Goal: Information Seeking & Learning: Learn about a topic

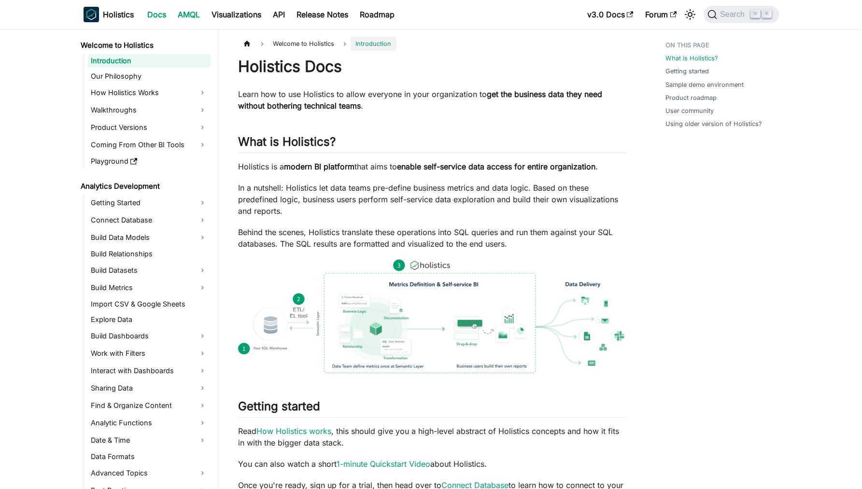
click at [196, 14] on link "AMQL" at bounding box center [189, 14] width 34 height 15
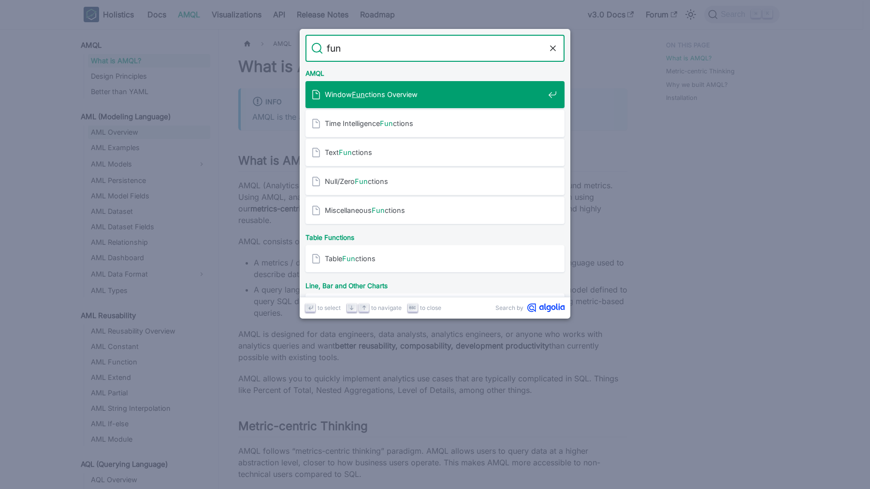
type input "func"
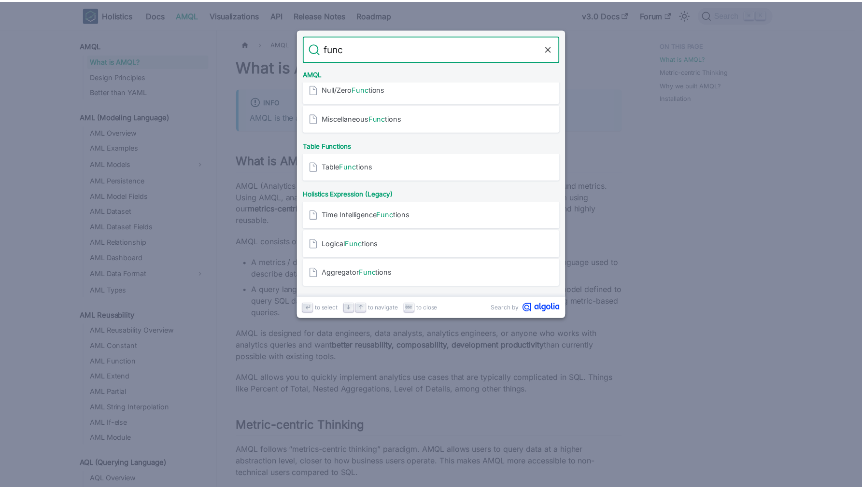
scroll to position [95, 0]
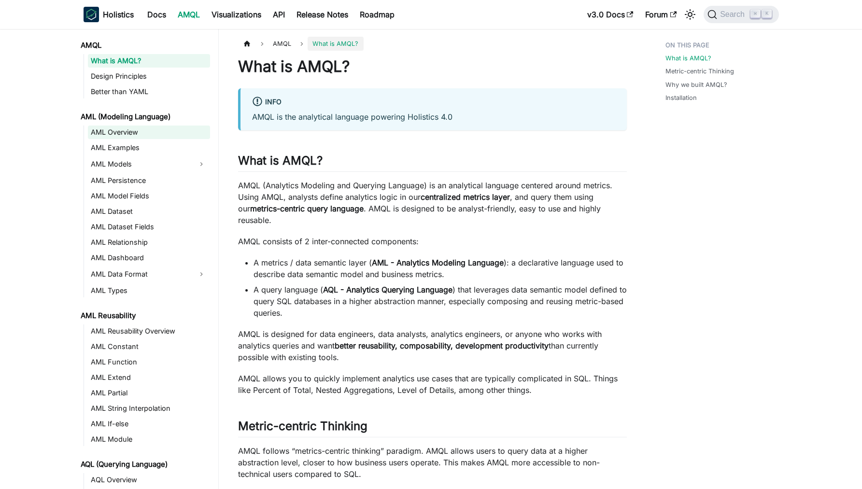
click at [131, 133] on link "AML Overview" at bounding box center [149, 133] width 122 height 14
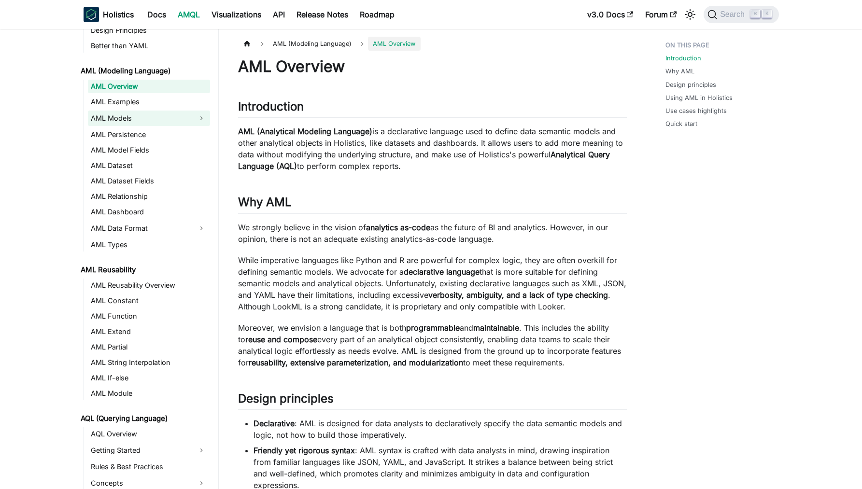
scroll to position [47, 0]
click at [114, 317] on link "AML Function" at bounding box center [149, 316] width 122 height 14
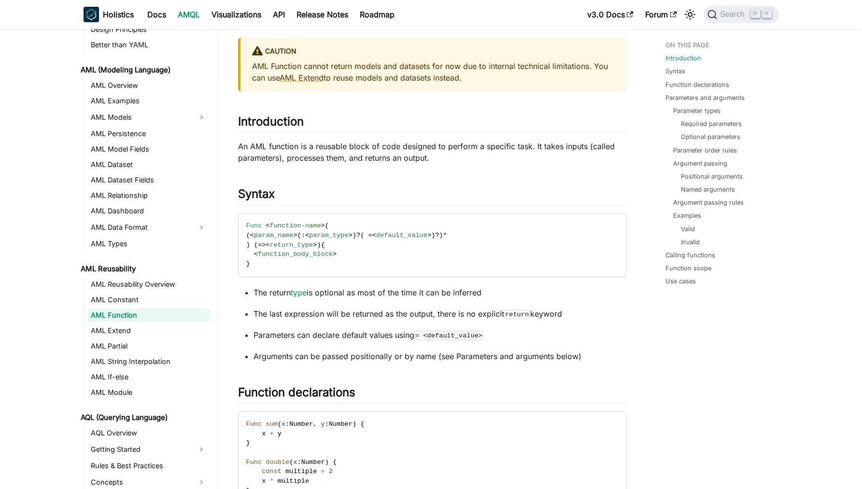
scroll to position [52, 0]
click at [345, 146] on p "An AML function is a reusable block of code designed to perform a specific task…" at bounding box center [432, 151] width 389 height 23
click at [366, 143] on p "An AML function is a reusable block of code designed to perform a specific task…" at bounding box center [432, 151] width 389 height 23
drag, startPoint x: 366, startPoint y: 143, endPoint x: 414, endPoint y: 149, distance: 48.7
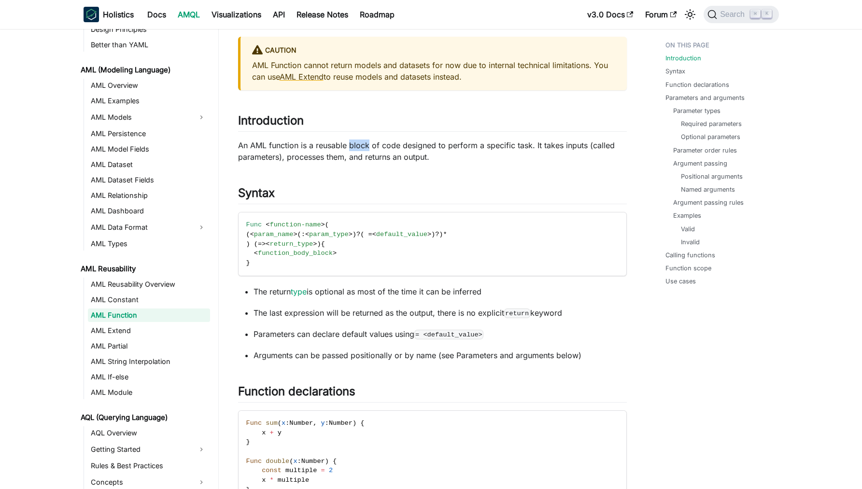
click at [366, 143] on p "An AML function is a reusable block of code designed to perform a specific task…" at bounding box center [432, 151] width 389 height 23
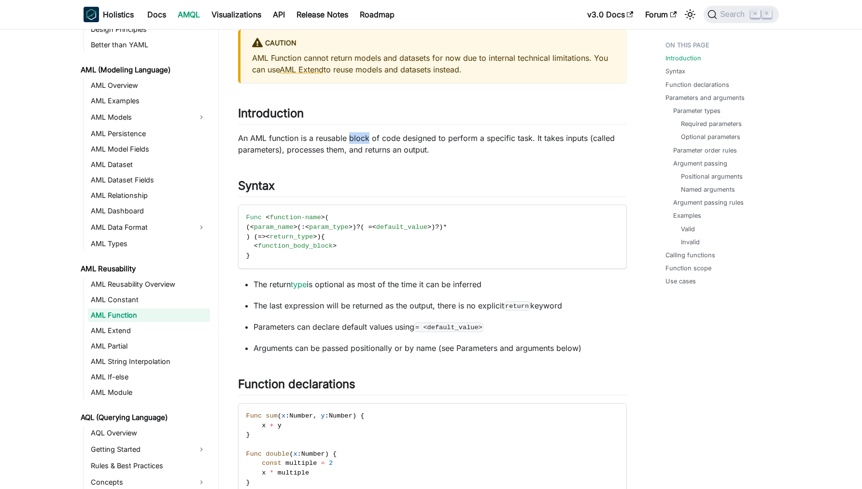
scroll to position [59, 0]
click at [579, 143] on p "An AML function is a reusable block of code designed to perform a specific task…" at bounding box center [432, 143] width 389 height 23
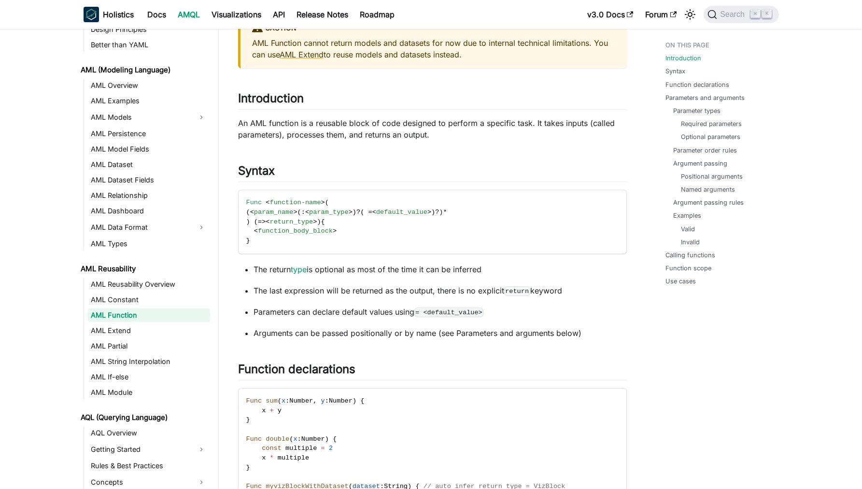
scroll to position [75, 0]
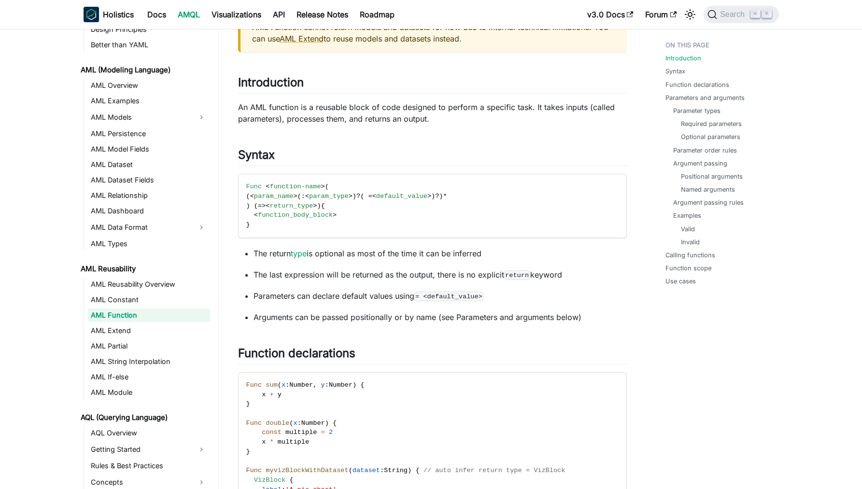
scroll to position [90, 0]
click at [258, 187] on span "Func" at bounding box center [254, 186] width 16 height 7
click at [287, 188] on span "function-name" at bounding box center [295, 186] width 51 height 7
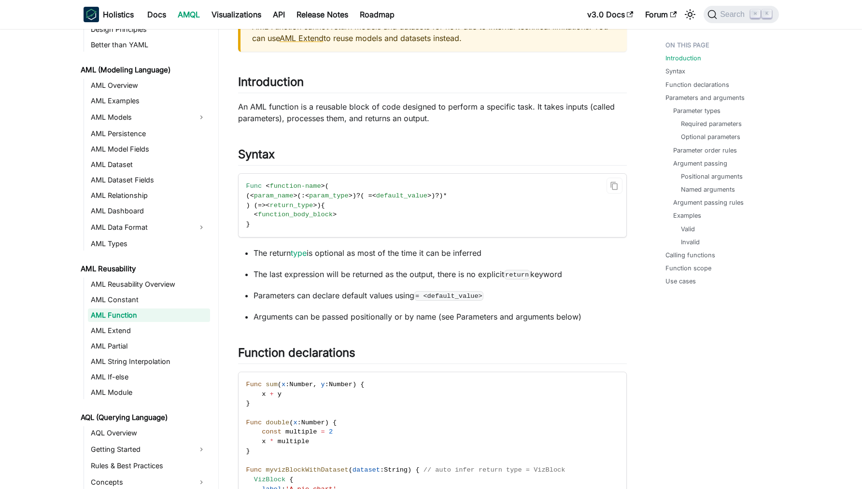
click at [314, 188] on span "function-name" at bounding box center [295, 186] width 51 height 7
click at [293, 198] on span "param_name" at bounding box center [274, 195] width 40 height 7
click at [325, 196] on span "param_type" at bounding box center [329, 195] width 40 height 7
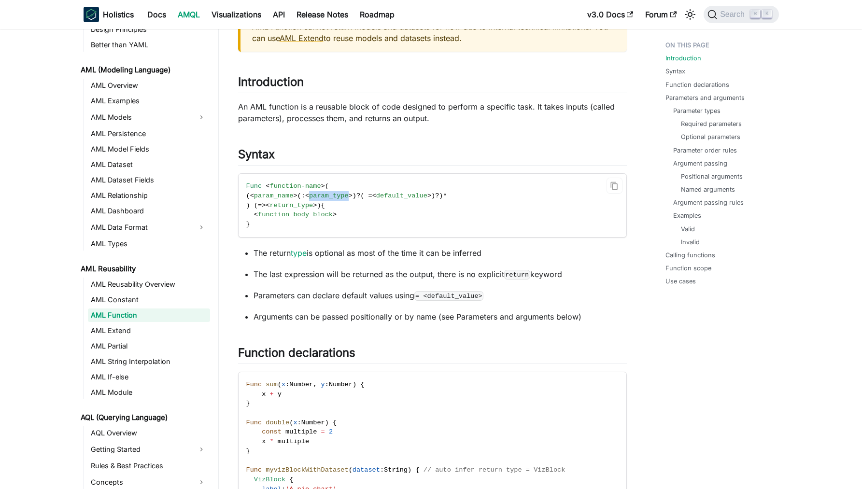
click at [325, 196] on span "param_type" at bounding box center [329, 195] width 40 height 7
click at [345, 192] on code "Func < function-name > ( ( < param_name > (: < param_type > )?( = < default_val…" at bounding box center [432, 205] width 386 height 63
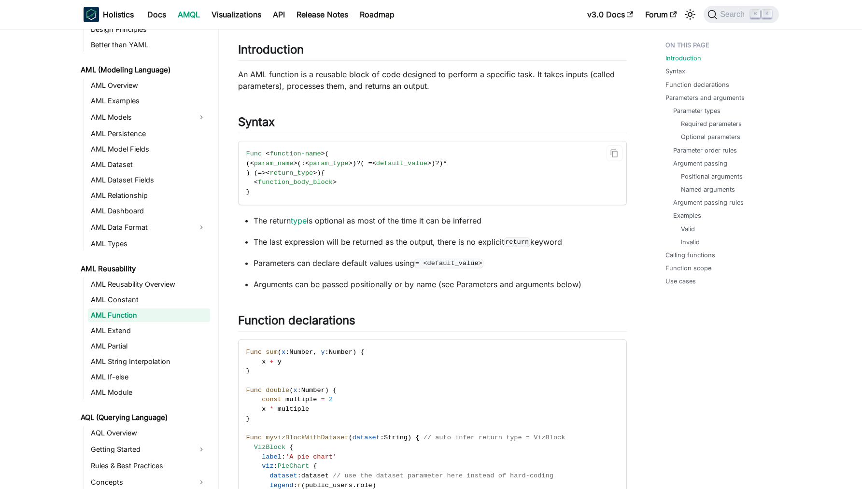
scroll to position [129, 0]
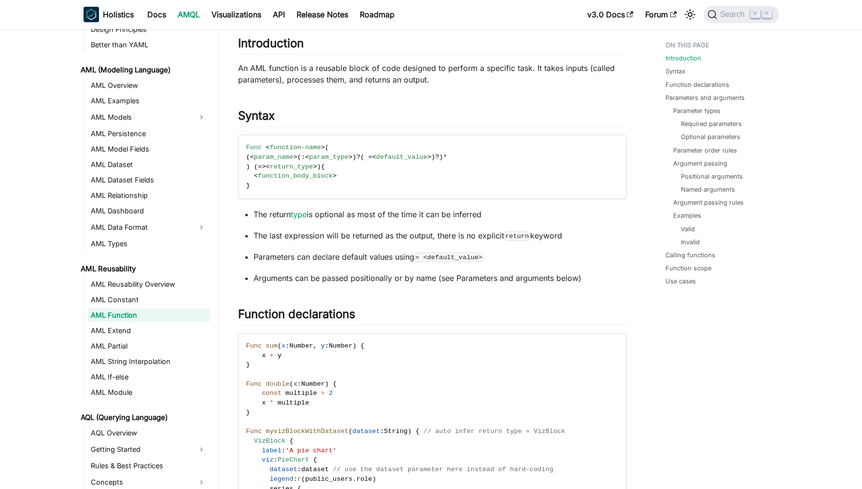
click at [274, 233] on p "The last expression will be returned as the output, there is no explicit return…" at bounding box center [440, 236] width 373 height 12
click at [300, 236] on p "The last expression will be returned as the output, there is no explicit return…" at bounding box center [440, 236] width 373 height 12
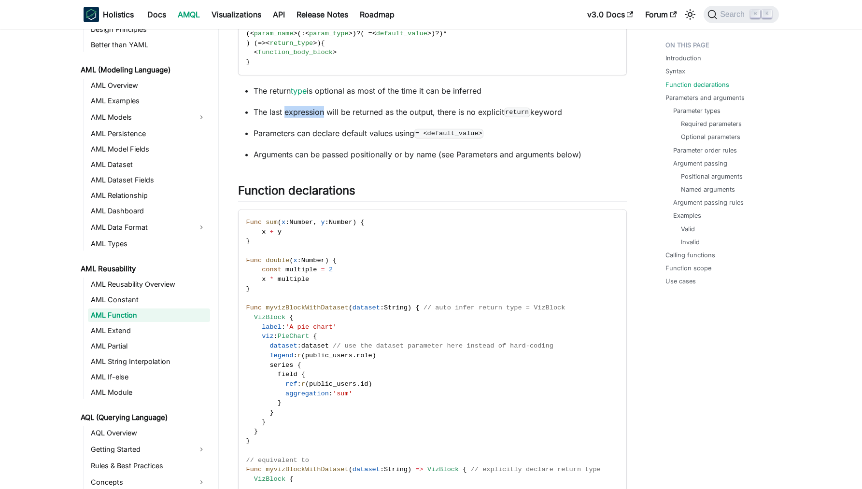
scroll to position [260, 0]
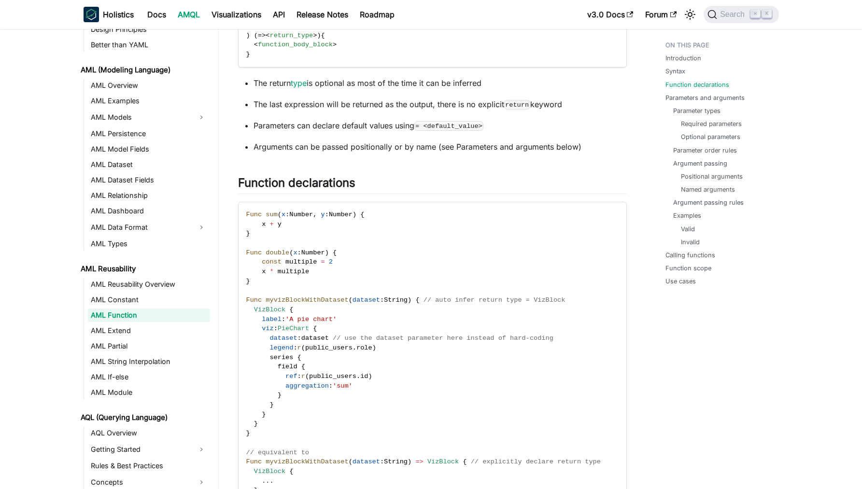
click at [336, 100] on p "The last expression will be returned as the output, there is no explicit return…" at bounding box center [440, 105] width 373 height 12
click at [276, 128] on p "Parameters can declare default values using = <default_value>" at bounding box center [440, 126] width 373 height 12
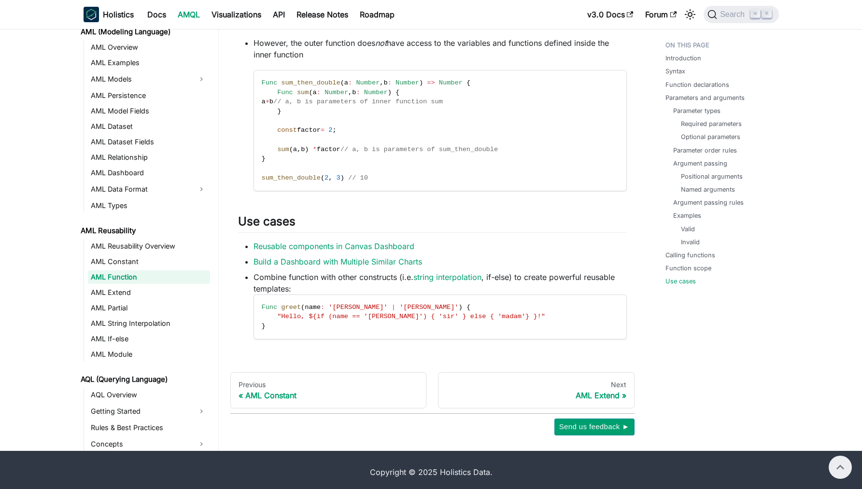
scroll to position [2387, 0]
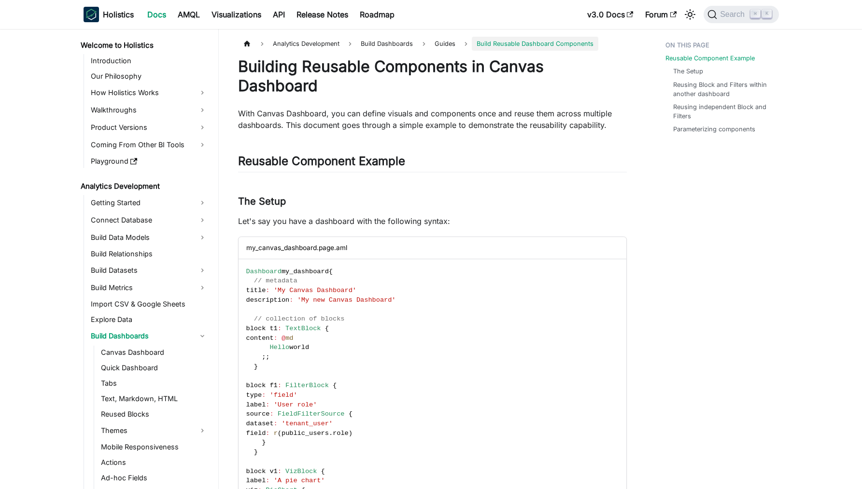
scroll to position [190, 0]
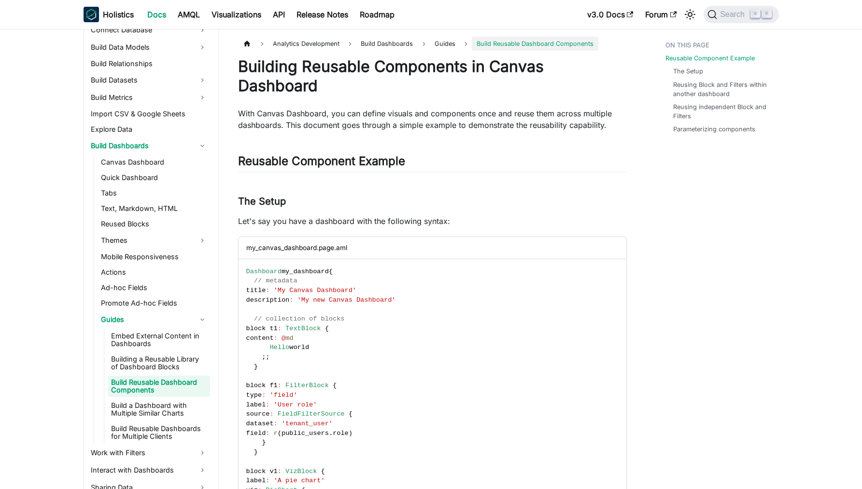
click at [250, 116] on p "With Canvas Dashboard, you can define visuals and components once and reuse the…" at bounding box center [432, 119] width 389 height 23
drag, startPoint x: 250, startPoint y: 116, endPoint x: 265, endPoint y: 114, distance: 15.0
click at [256, 115] on p "With Canvas Dashboard, you can define visuals and components once and reuse the…" at bounding box center [432, 119] width 389 height 23
click at [265, 114] on p "With Canvas Dashboard, you can define visuals and components once and reuse the…" at bounding box center [432, 119] width 389 height 23
click at [295, 113] on p "With Canvas Dashboard, you can define visuals and components once and reuse the…" at bounding box center [432, 119] width 389 height 23
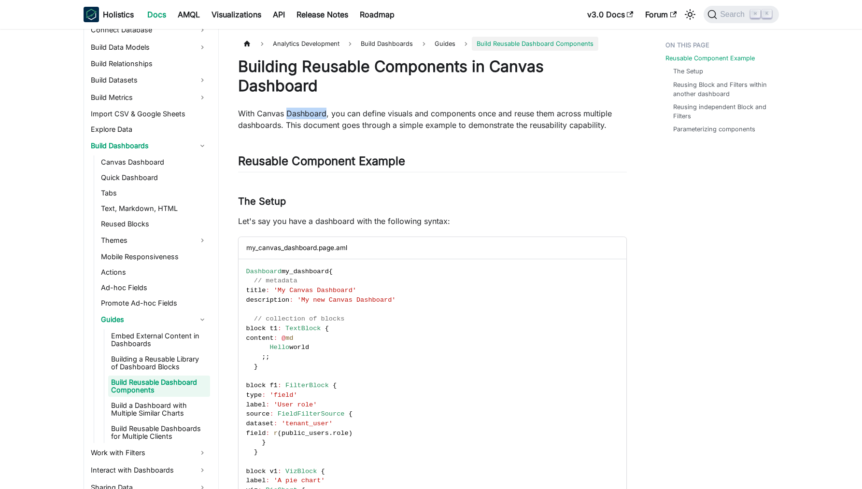
click at [295, 113] on p "With Canvas Dashboard, you can define visuals and components once and reuse the…" at bounding box center [432, 119] width 389 height 23
click at [389, 119] on p "With Canvas Dashboard, you can define visuals and components once and reuse the…" at bounding box center [432, 119] width 389 height 23
click at [427, 115] on p "With Canvas Dashboard, you can define visuals and components once and reuse the…" at bounding box center [432, 119] width 389 height 23
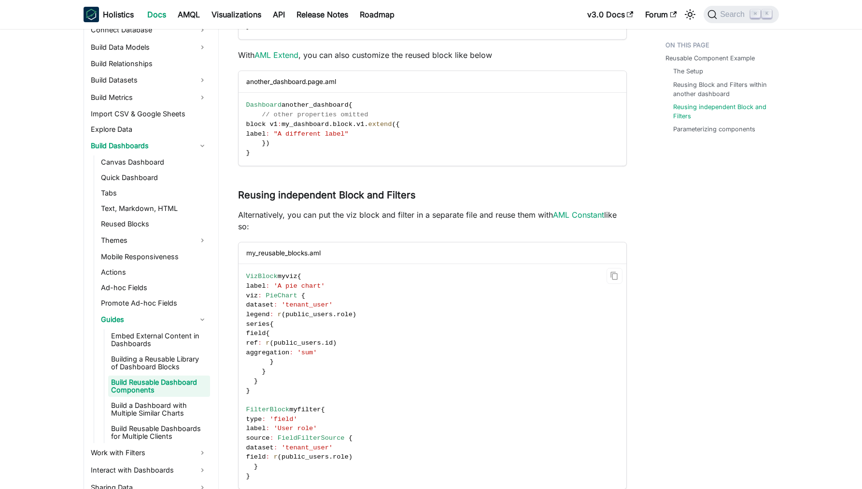
scroll to position [1028, 0]
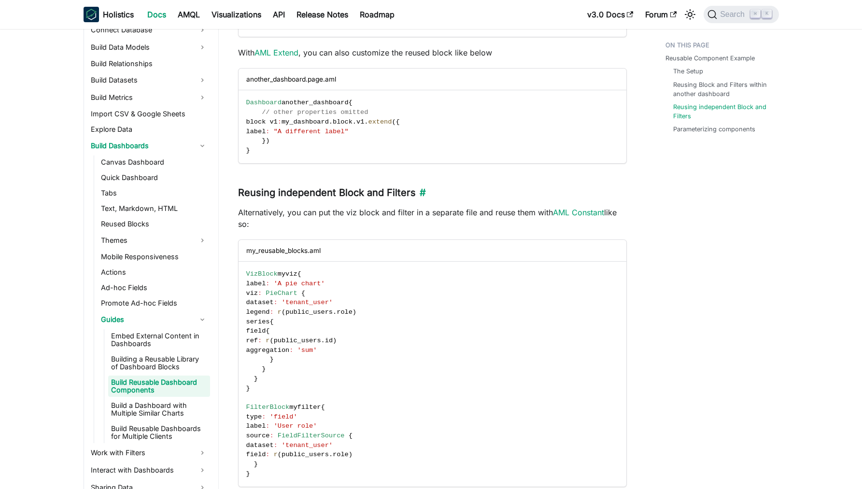
click at [259, 197] on h3 "Reusing independent Block and Filters ​" at bounding box center [432, 193] width 389 height 12
click at [290, 191] on h3 "Reusing independent Block and Filters ​" at bounding box center [432, 193] width 389 height 12
click at [281, 213] on p "Alternatively, you can put the viz block and filter in a separate file and reus…" at bounding box center [432, 218] width 389 height 23
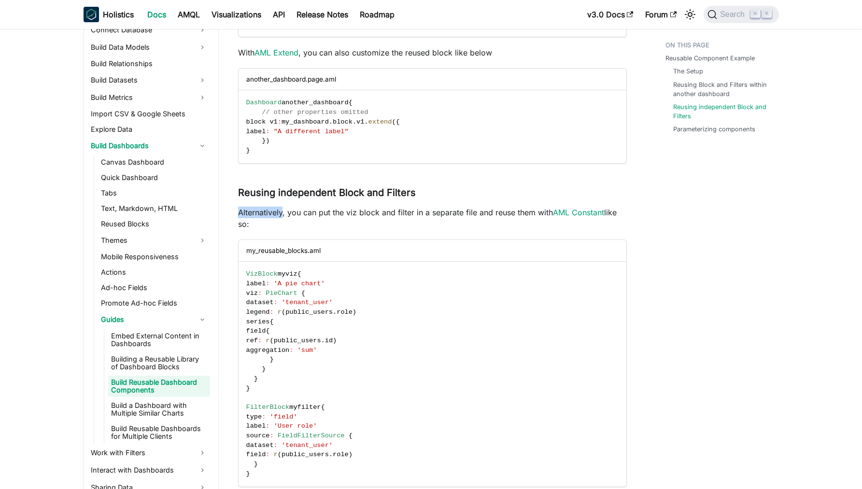
click at [281, 213] on p "Alternatively, you can put the viz block and filter in a separate file and reus…" at bounding box center [432, 218] width 389 height 23
click at [292, 210] on p "Alternatively, you can put the viz block and filter in a separate file and reus…" at bounding box center [432, 218] width 389 height 23
click at [317, 213] on p "Alternatively, you can put the viz block and filter in a separate file and reus…" at bounding box center [432, 218] width 389 height 23
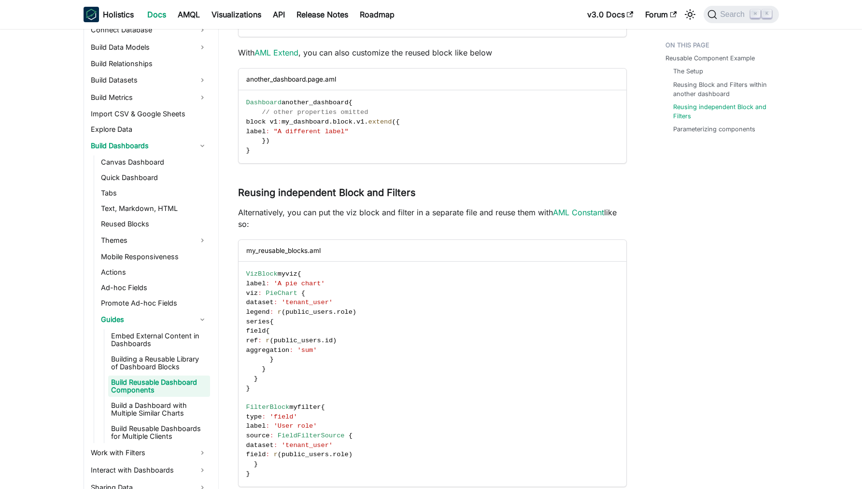
click at [334, 212] on p "Alternatively, you can put the viz block and filter in a separate file and reus…" at bounding box center [432, 218] width 389 height 23
click at [346, 212] on p "Alternatively, you can put the viz block and filter in a separate file and reus…" at bounding box center [432, 218] width 389 height 23
click at [368, 211] on p "Alternatively, you can put the viz block and filter in a separate file and reus…" at bounding box center [432, 218] width 389 height 23
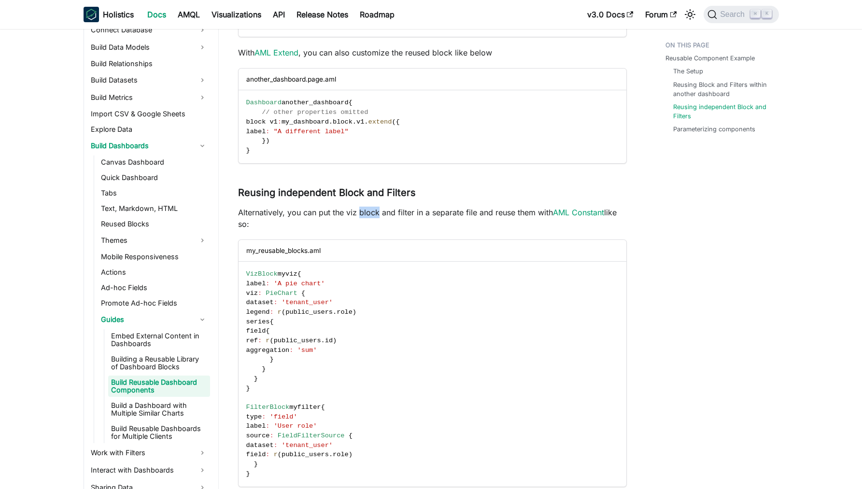
click at [368, 211] on p "Alternatively, you can put the viz block and filter in a separate file and reus…" at bounding box center [432, 218] width 389 height 23
click at [385, 213] on p "Alternatively, you can put the viz block and filter in a separate file and reus…" at bounding box center [432, 218] width 389 height 23
click at [411, 215] on p "Alternatively, you can put the viz block and filter in a separate file and reus…" at bounding box center [432, 218] width 389 height 23
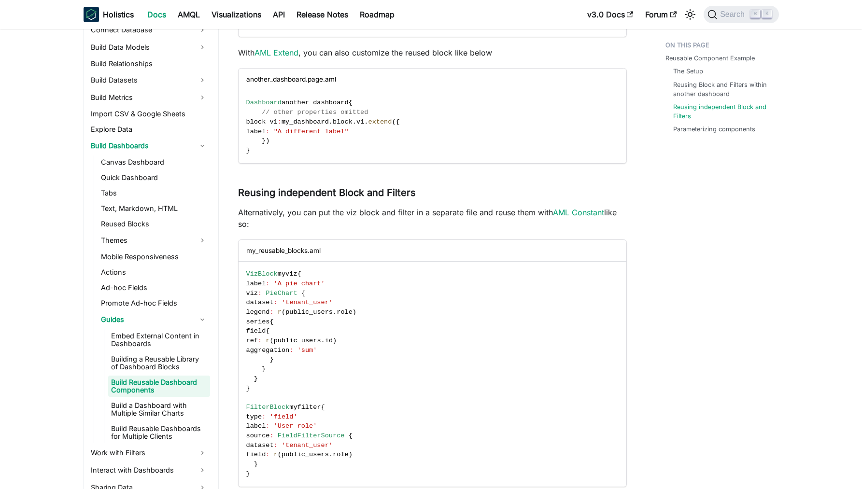
click at [432, 216] on p "Alternatively, you can put the viz block and filter in a separate file and reus…" at bounding box center [432, 218] width 389 height 23
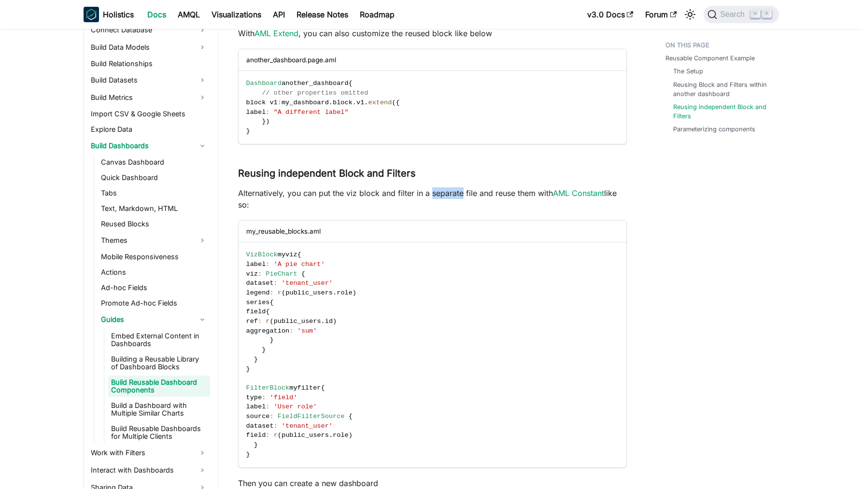
scroll to position [1051, 0]
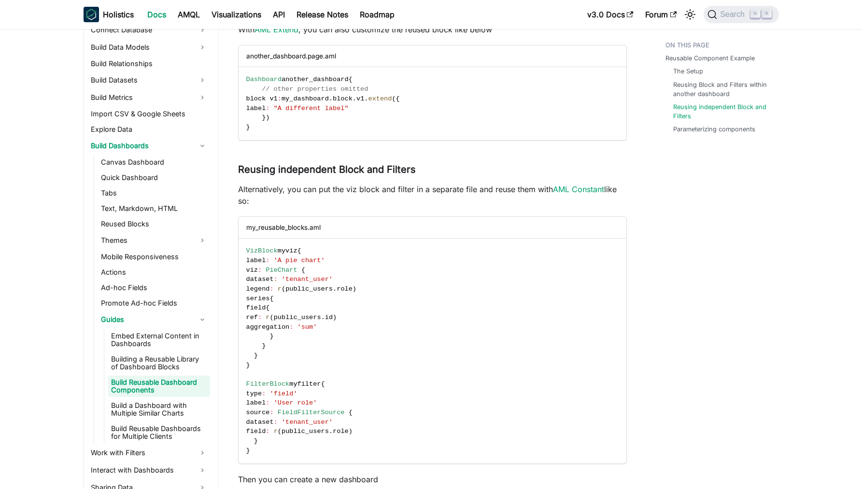
click at [447, 205] on p "Alternatively, you can put the viz block and filter in a separate file and reus…" at bounding box center [432, 195] width 389 height 23
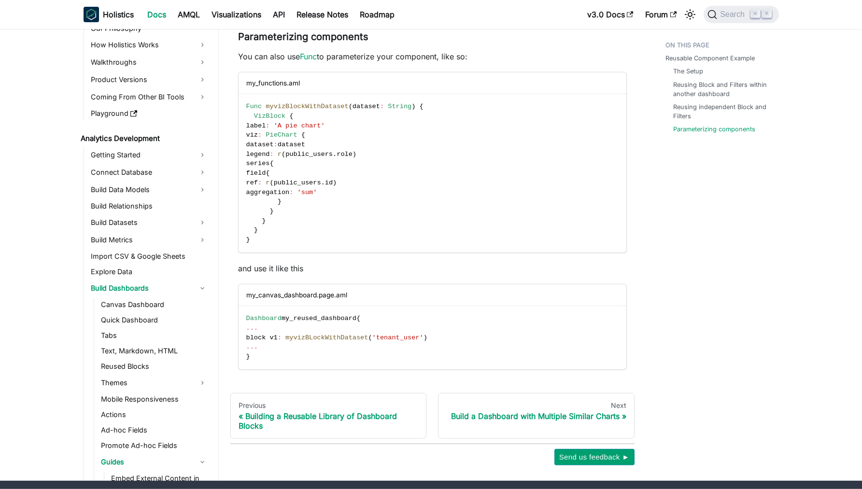
scroll to position [1704, 0]
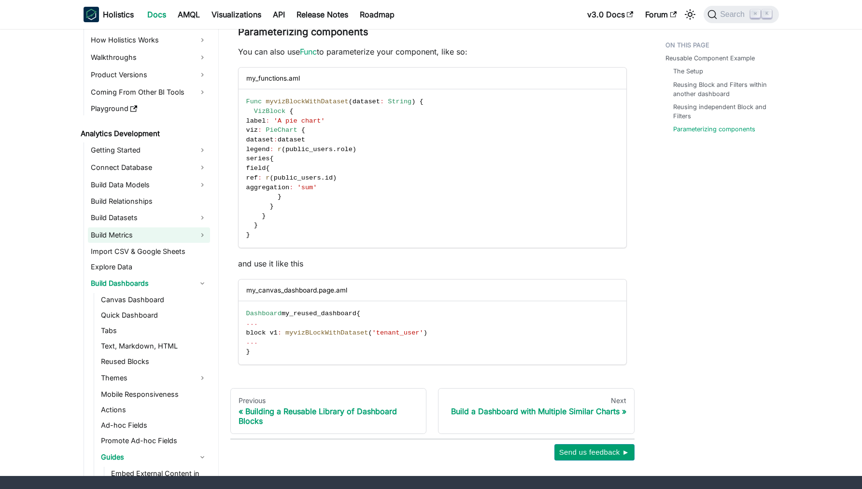
click at [170, 237] on link "Build Metrics" at bounding box center [149, 235] width 122 height 15
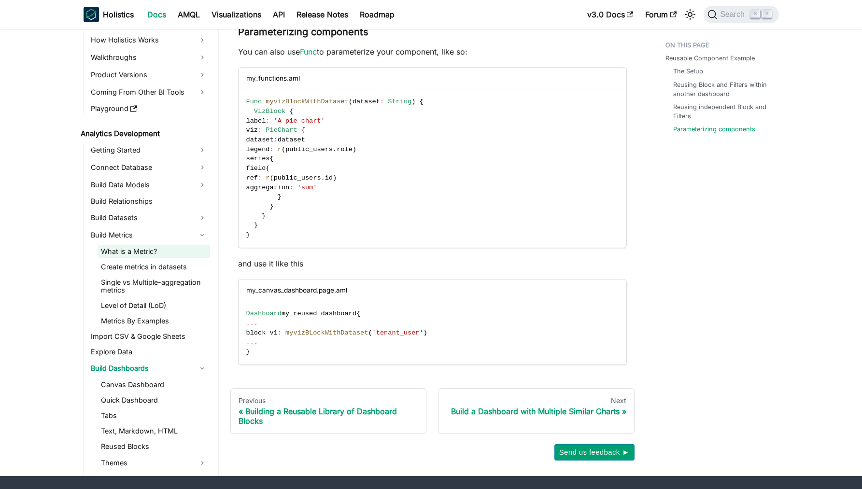
click at [168, 253] on link "What is a Metric?" at bounding box center [154, 252] width 112 height 14
